Goal: Go to known website: Access a specific website the user already knows

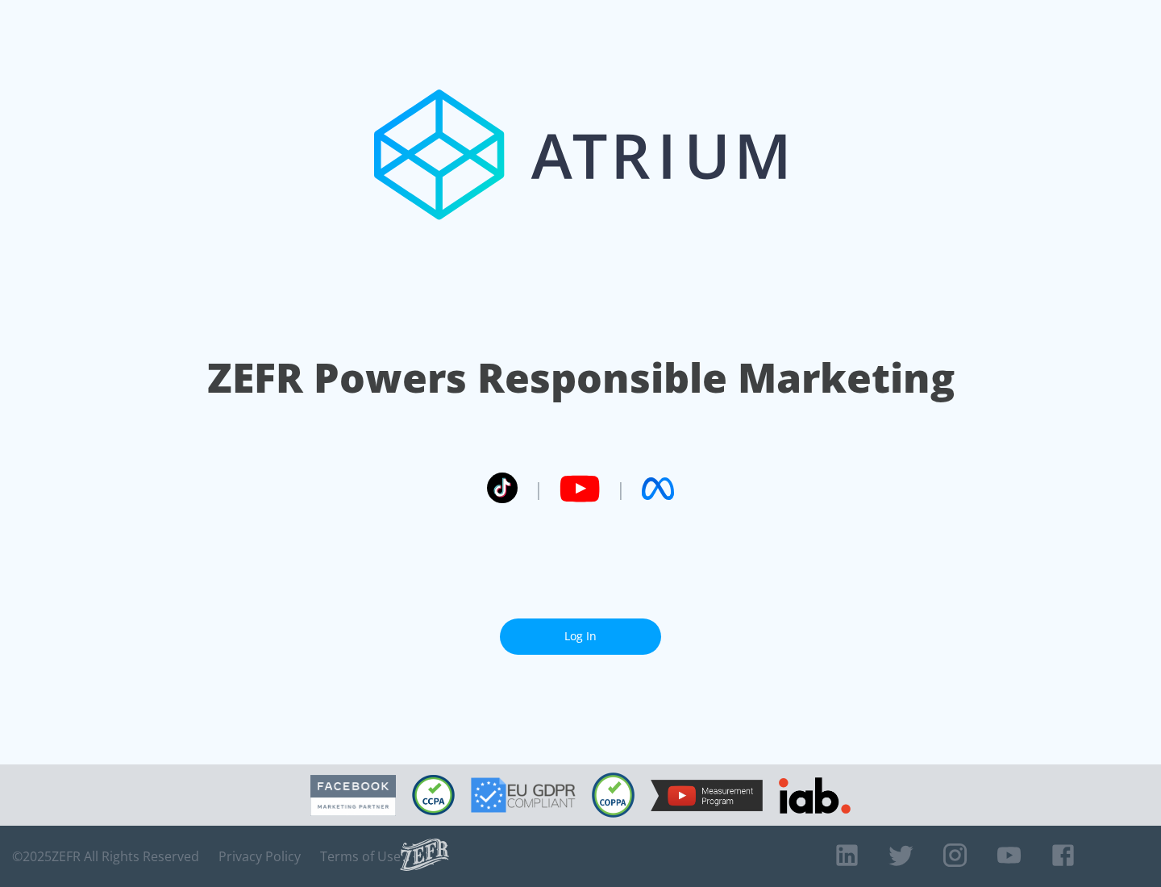
click at [581, 636] on link "Log In" at bounding box center [580, 637] width 161 height 36
